Goal: Navigation & Orientation: Find specific page/section

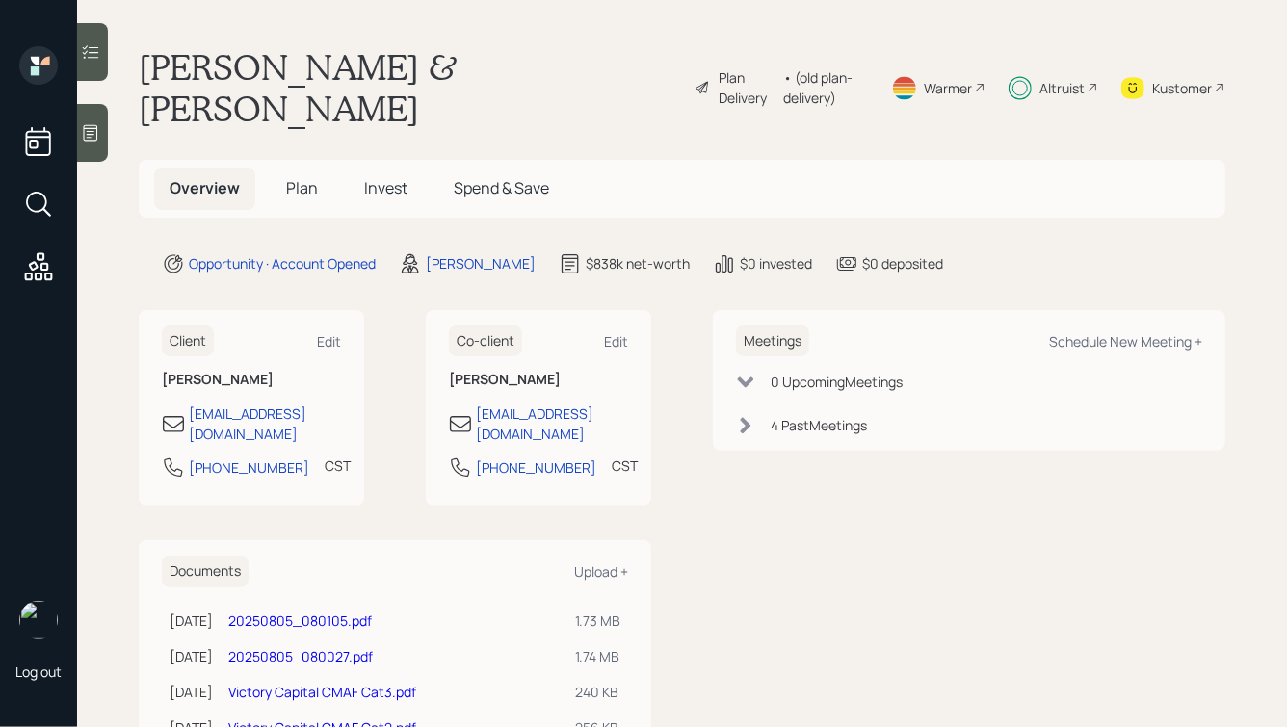
click at [296, 168] on h5 "Plan" at bounding box center [302, 188] width 63 height 41
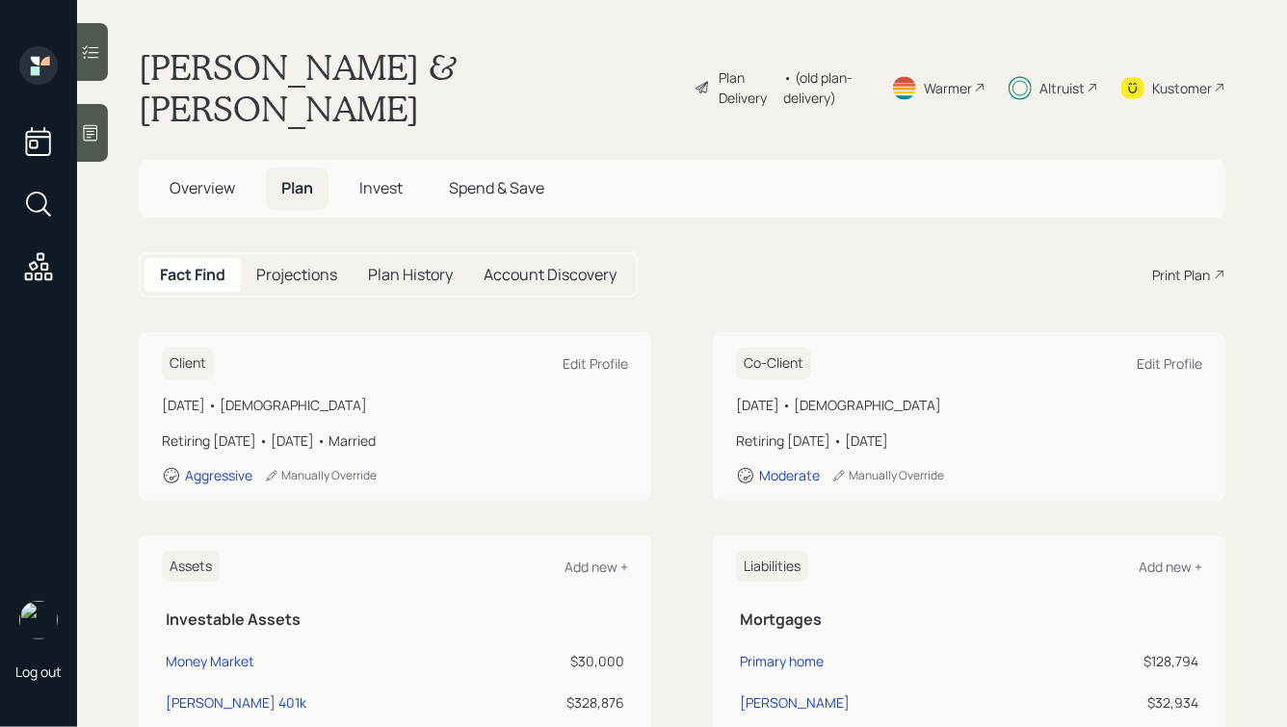
click at [376, 177] on span "Invest" at bounding box center [380, 187] width 43 height 21
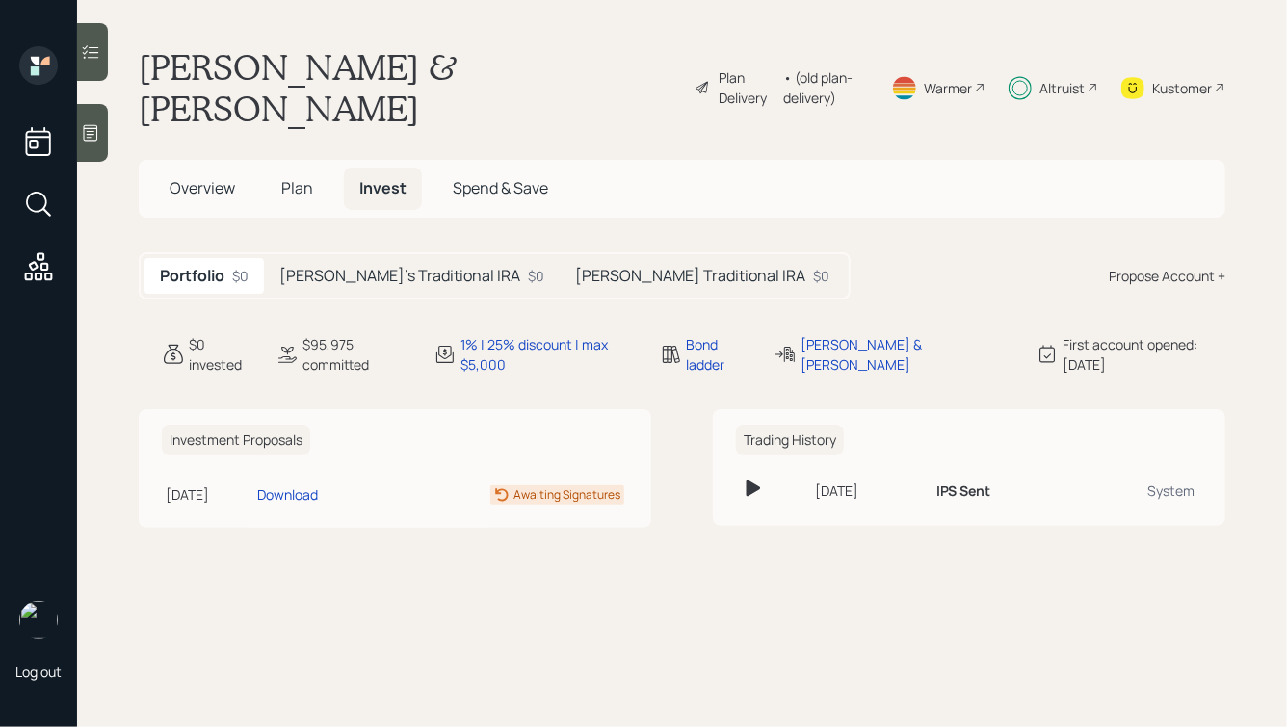
click at [380, 267] on h5 "[PERSON_NAME]'s Traditional IRA" at bounding box center [399, 276] width 241 height 18
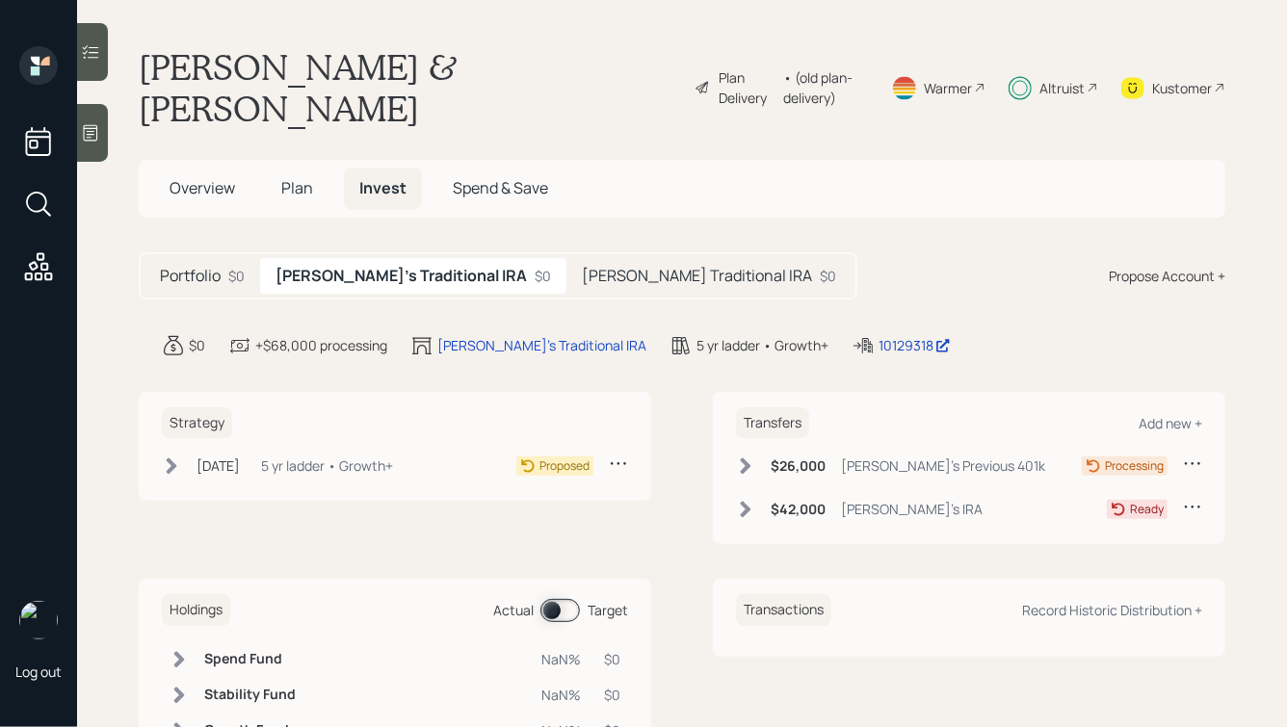
click at [582, 267] on h5 "[PERSON_NAME] Traditional IRA" at bounding box center [697, 276] width 230 height 18
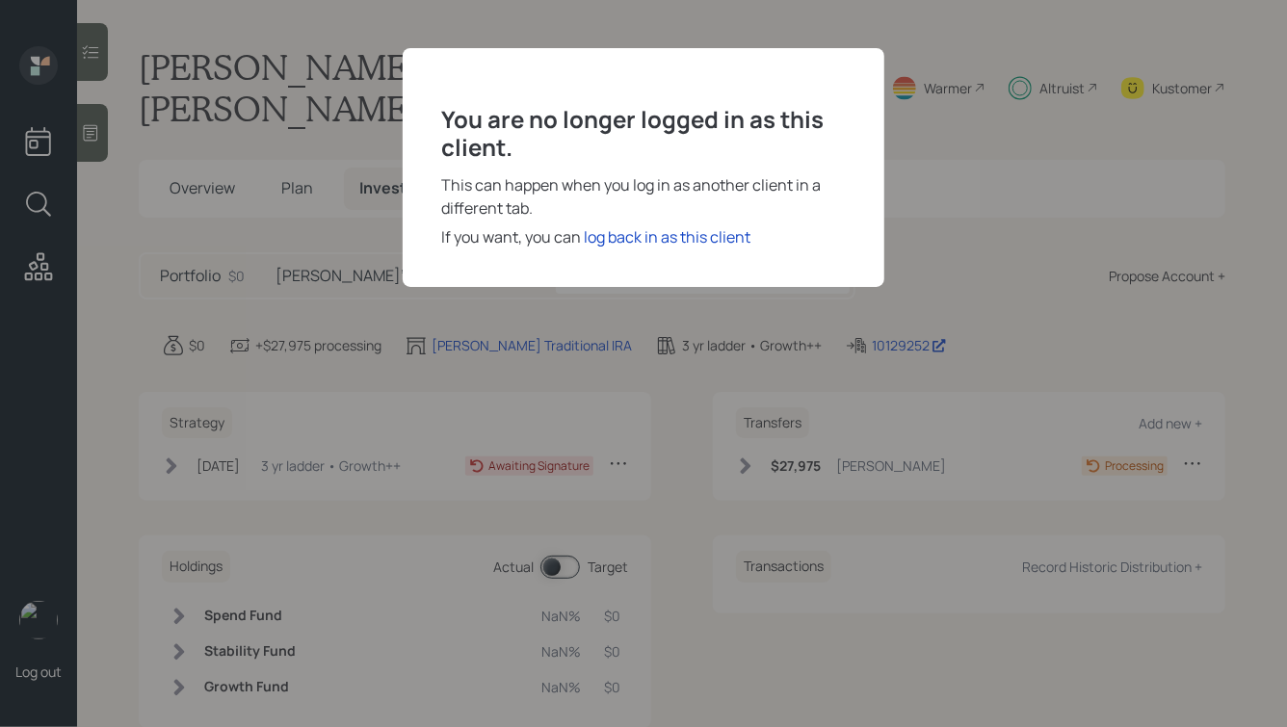
click at [661, 248] on div "You are no longer logged in as this client. This can happen when you log in as …" at bounding box center [644, 167] width 482 height 239
click at [668, 233] on div "log back in as this client" at bounding box center [667, 236] width 167 height 23
